Goal: Information Seeking & Learning: Learn about a topic

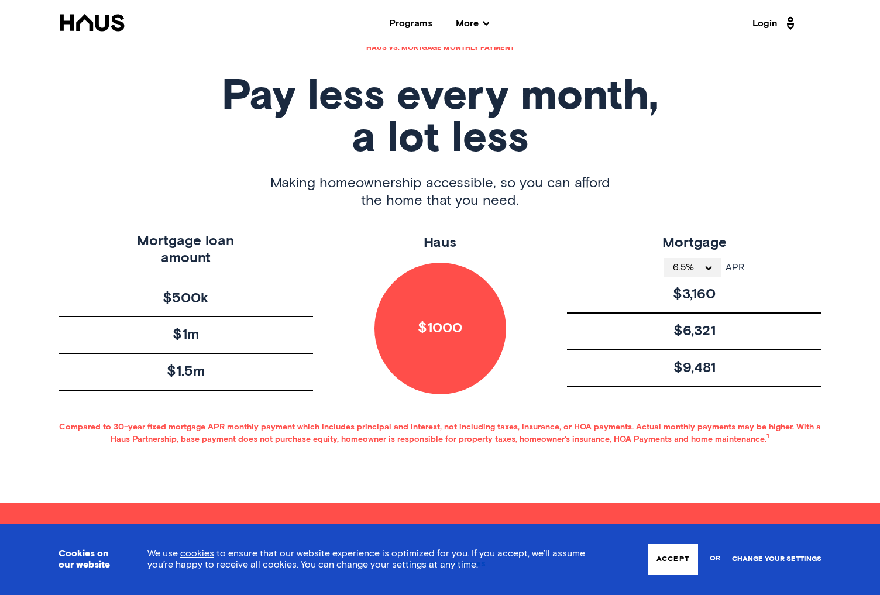
scroll to position [585, 0]
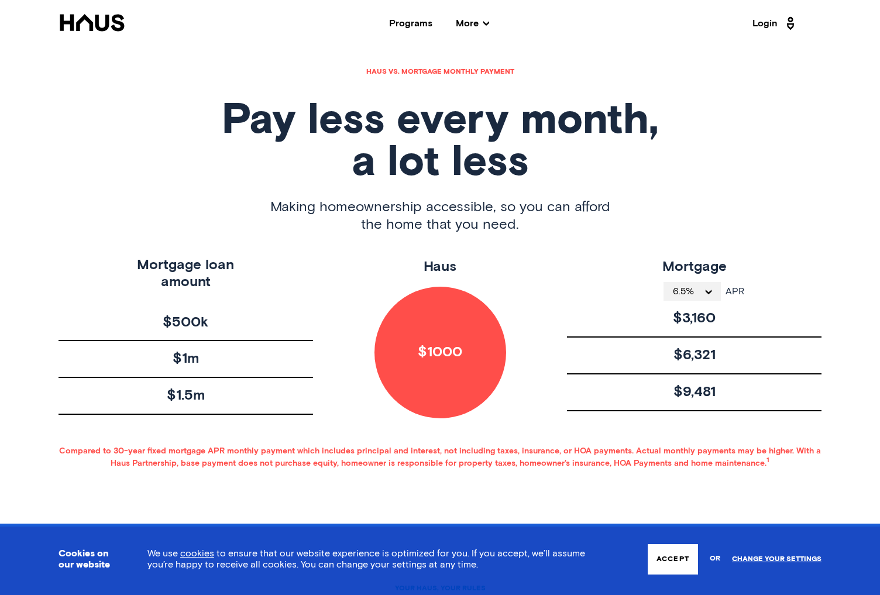
click at [698, 294] on span "6.5%" at bounding box center [688, 291] width 30 height 9
click at [605, 358] on div "$6,321" at bounding box center [694, 356] width 254 height 37
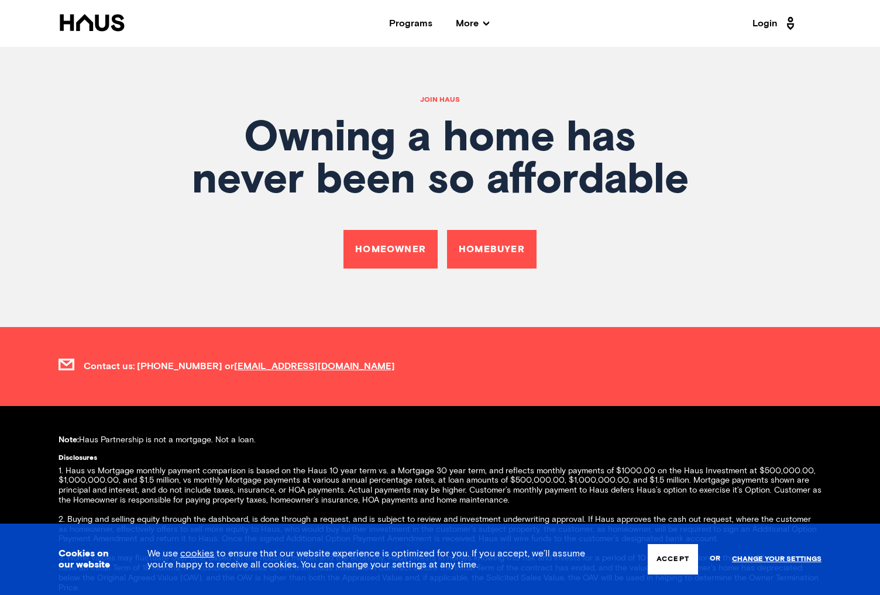
scroll to position [4271, 0]
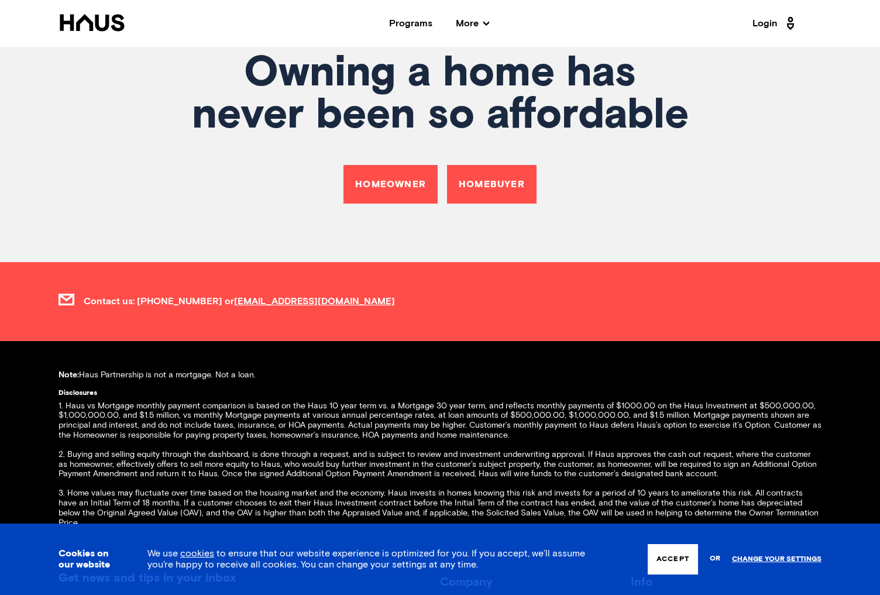
click at [408, 165] on link "Homeowner" at bounding box center [390, 184] width 94 height 39
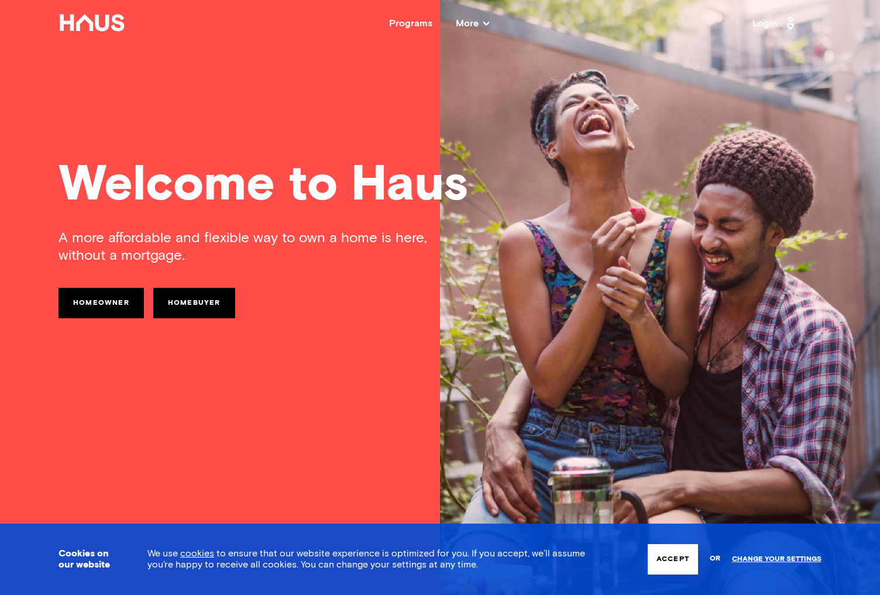
scroll to position [4271, 0]
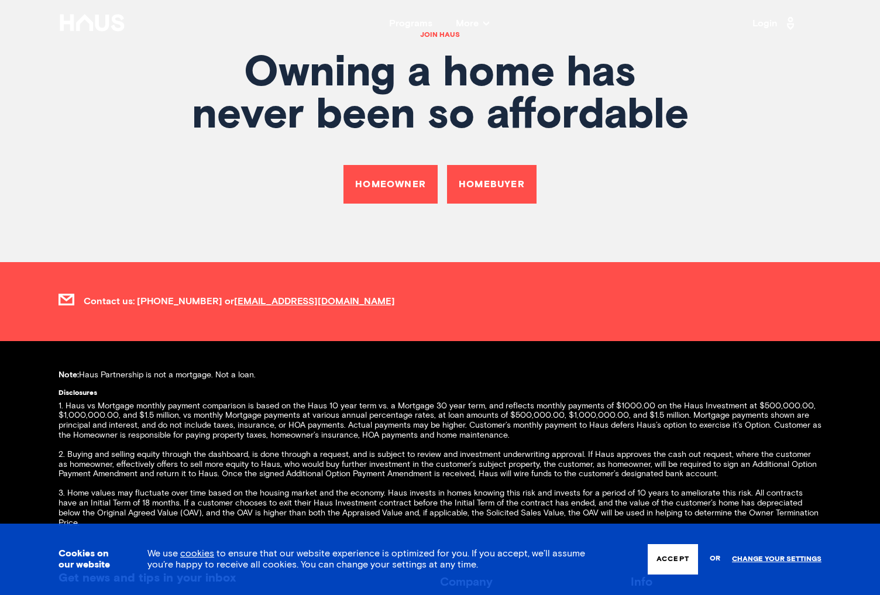
click at [488, 171] on link "Homebuyer" at bounding box center [492, 184] width 90 height 39
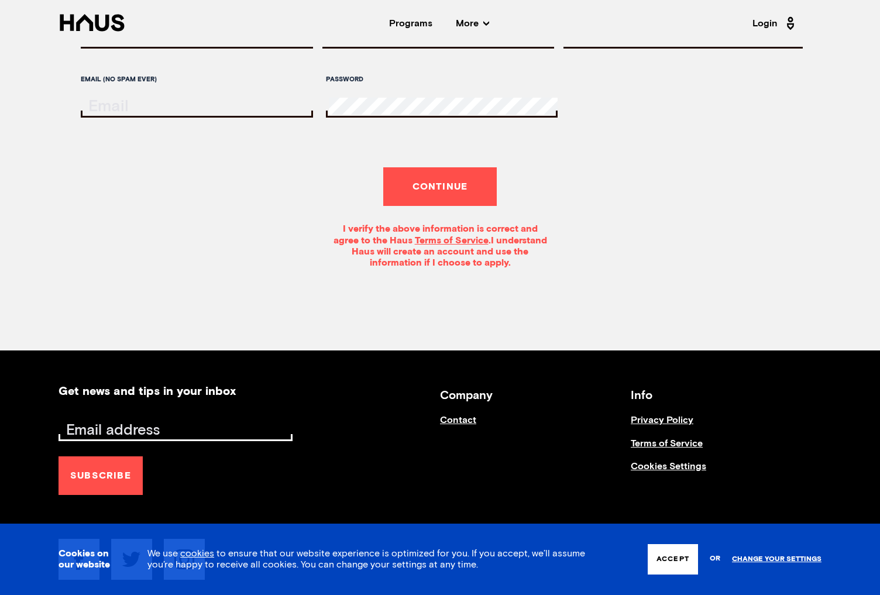
scroll to position [117, 0]
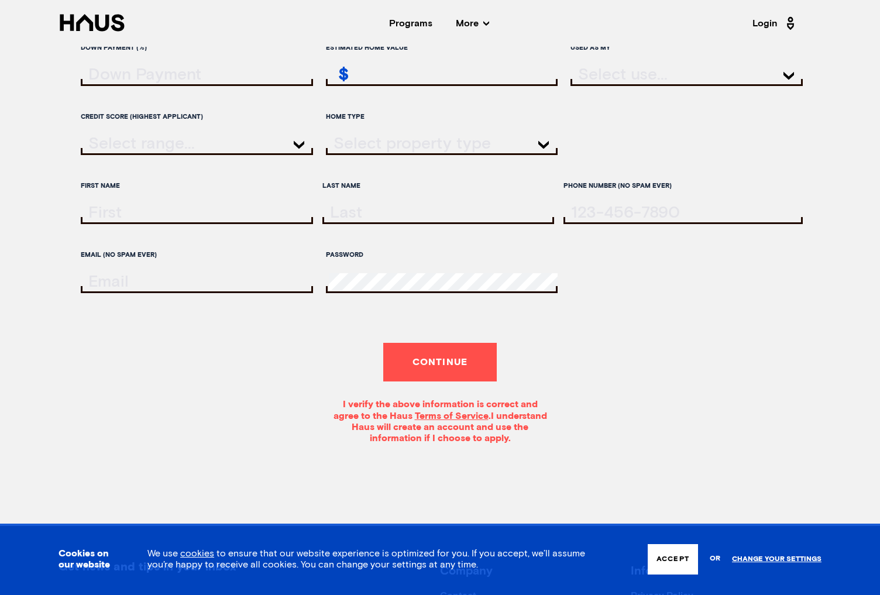
click at [138, 36] on nav "Back Programs More Resources Testimonials FAQ About Us Login" at bounding box center [440, 23] width 880 height 47
click at [113, 25] on icon at bounding box center [92, 22] width 64 height 17
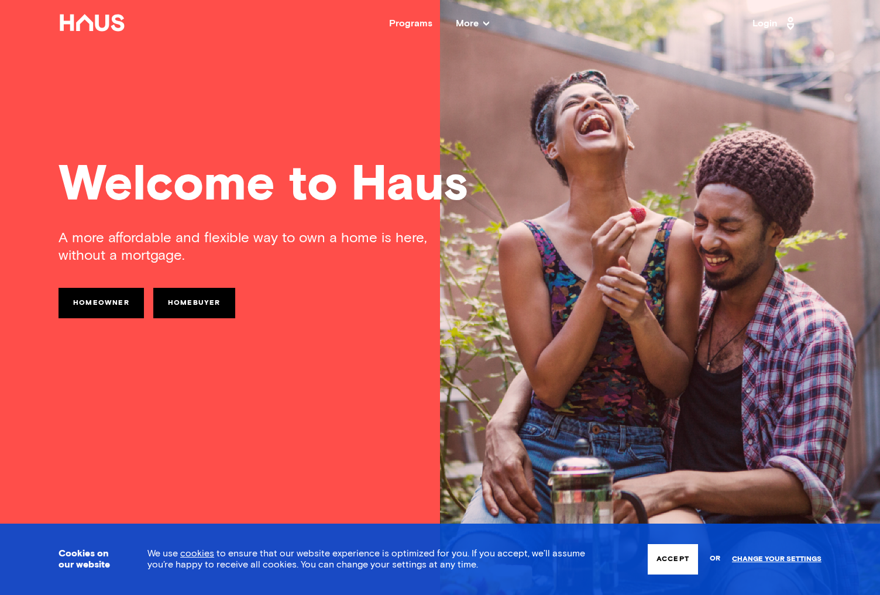
click at [425, 21] on div "Programs" at bounding box center [410, 23] width 43 height 9
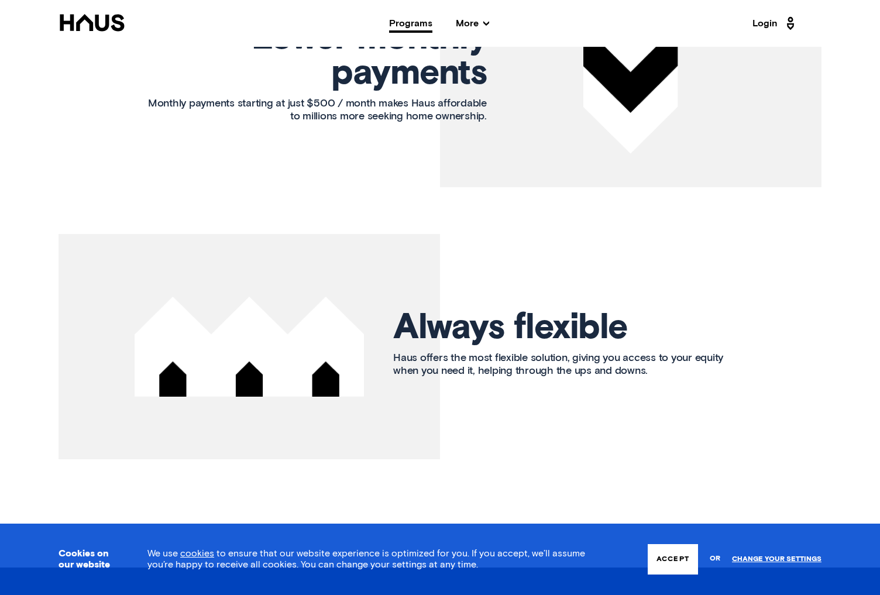
scroll to position [1613, 0]
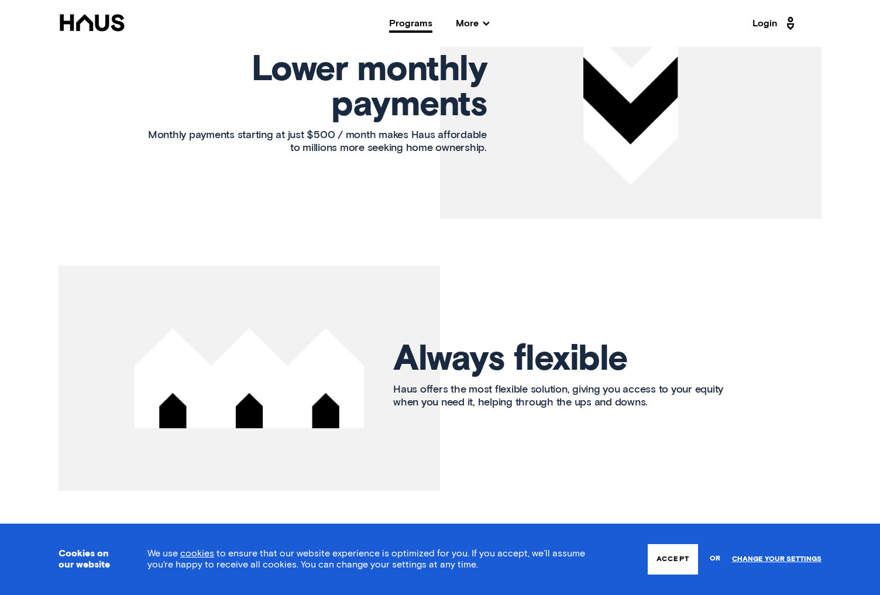
click at [468, 20] on span "More" at bounding box center [472, 23] width 33 height 9
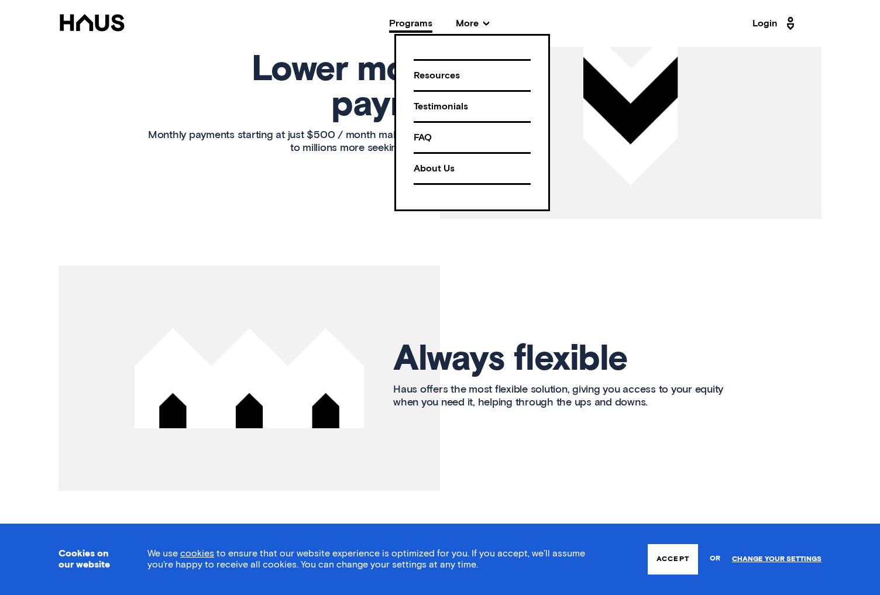
click at [414, 26] on div "Programs" at bounding box center [410, 23] width 43 height 9
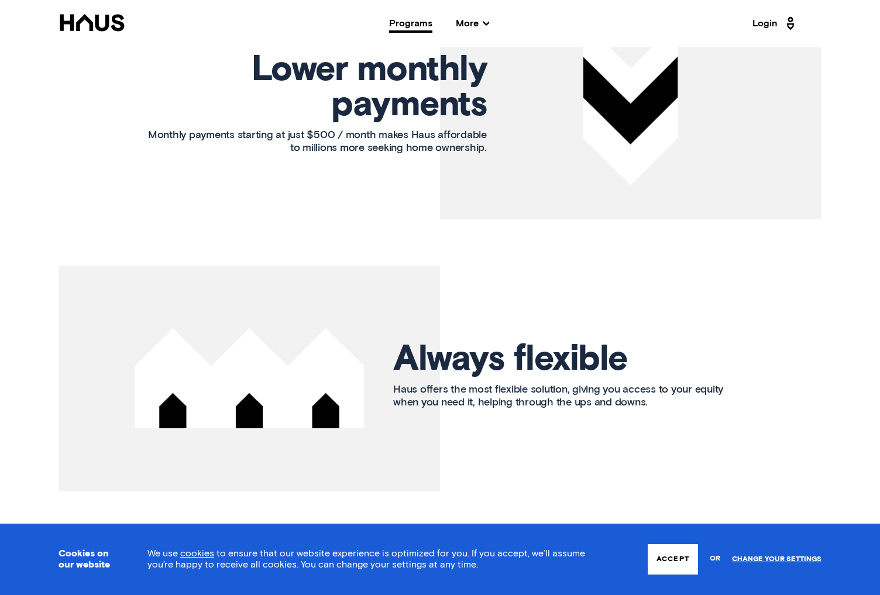
click at [412, 25] on div "Programs" at bounding box center [410, 23] width 43 height 9
click at [113, 27] on icon at bounding box center [92, 22] width 64 height 17
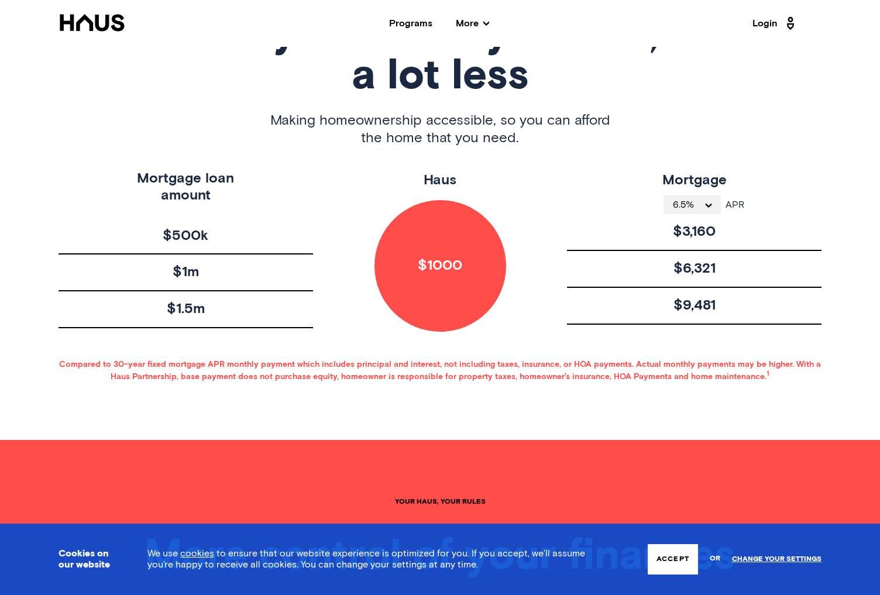
scroll to position [585, 0]
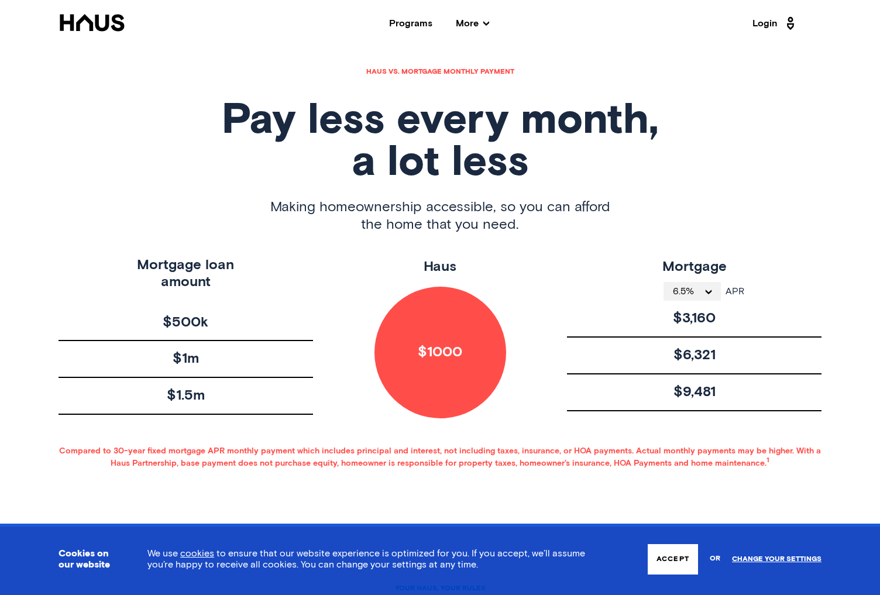
click at [693, 288] on span "6.5%" at bounding box center [688, 291] width 30 height 9
click at [689, 321] on li "4%" at bounding box center [691, 312] width 57 height 23
click at [695, 301] on div "$2,387" at bounding box center [694, 319] width 254 height 37
click at [698, 295] on span "4%" at bounding box center [687, 291] width 23 height 9
click at [706, 347] on li "4.1%" at bounding box center [692, 335] width 50 height 23
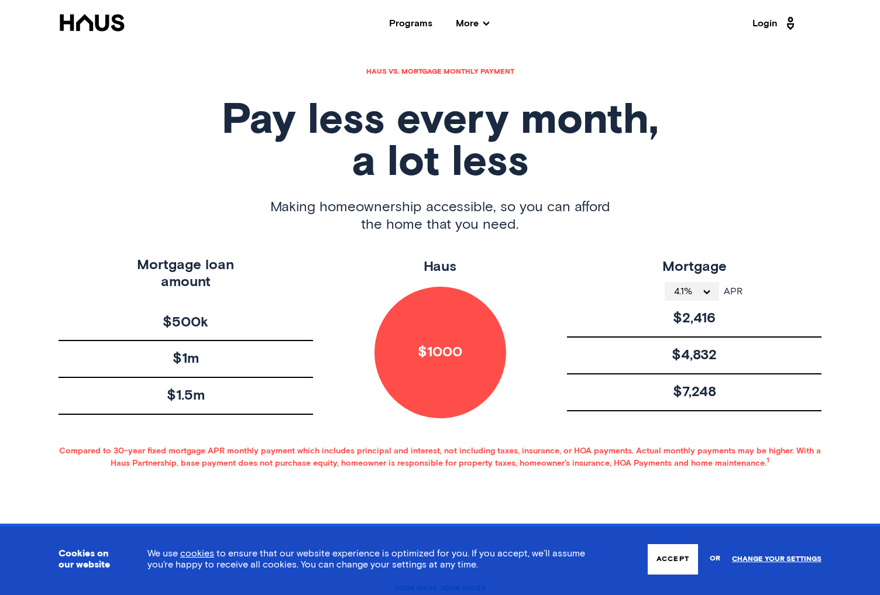
click at [701, 298] on button "4.1%" at bounding box center [692, 291] width 54 height 19
click at [691, 427] on li "6.5%" at bounding box center [692, 429] width 54 height 23
click at [737, 334] on div "$3,160" at bounding box center [694, 319] width 254 height 37
